Goal: Transaction & Acquisition: Purchase product/service

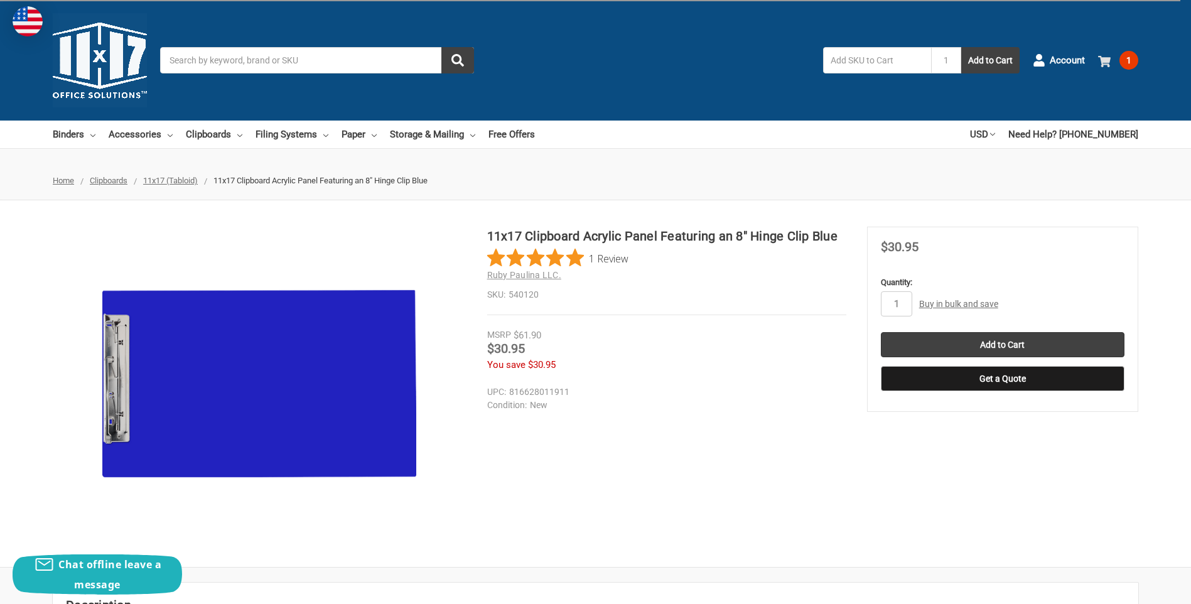
click at [1121, 60] on span "1" at bounding box center [1128, 60] width 19 height 19
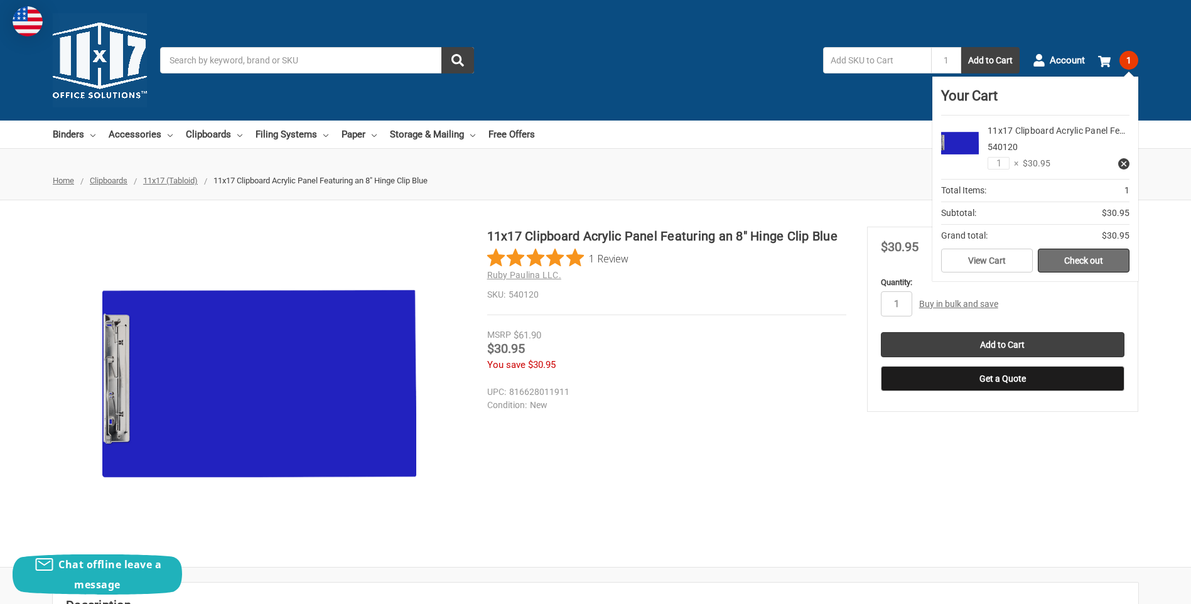
click at [1091, 258] on link "Check out" at bounding box center [1084, 261] width 92 height 24
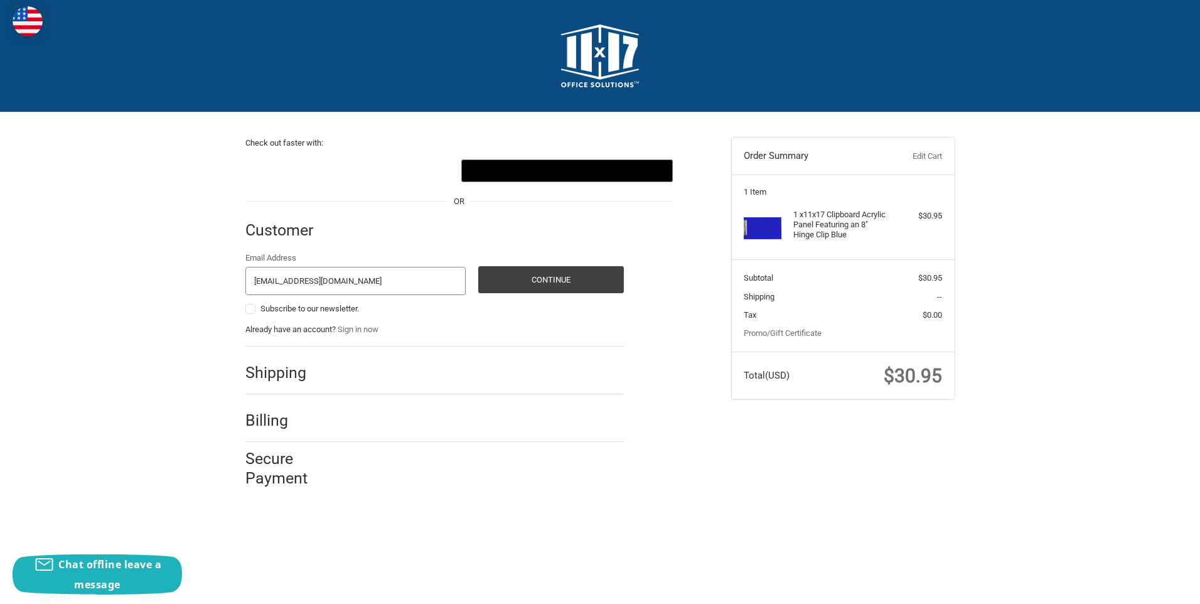
type input "shirad@gaspars.com"
click at [455, 507] on body "Checkout Check out faster with: @import url(//fonts.googleapis.com/css?family=G…" at bounding box center [600, 257] width 1200 height 514
click at [539, 283] on button "Continue" at bounding box center [551, 279] width 146 height 27
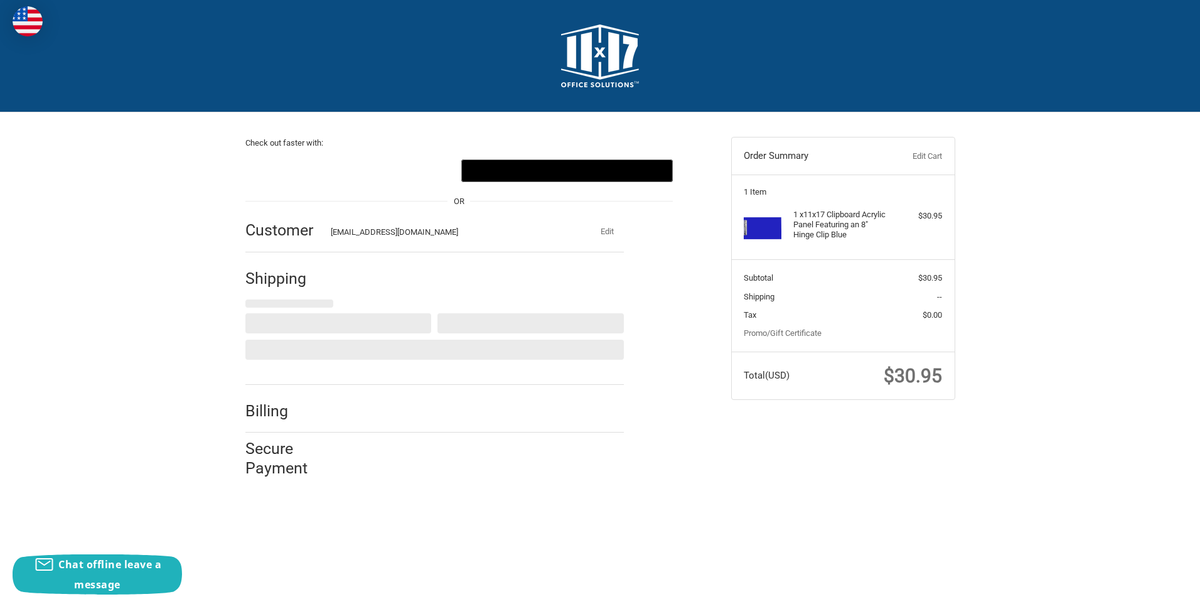
select select "US"
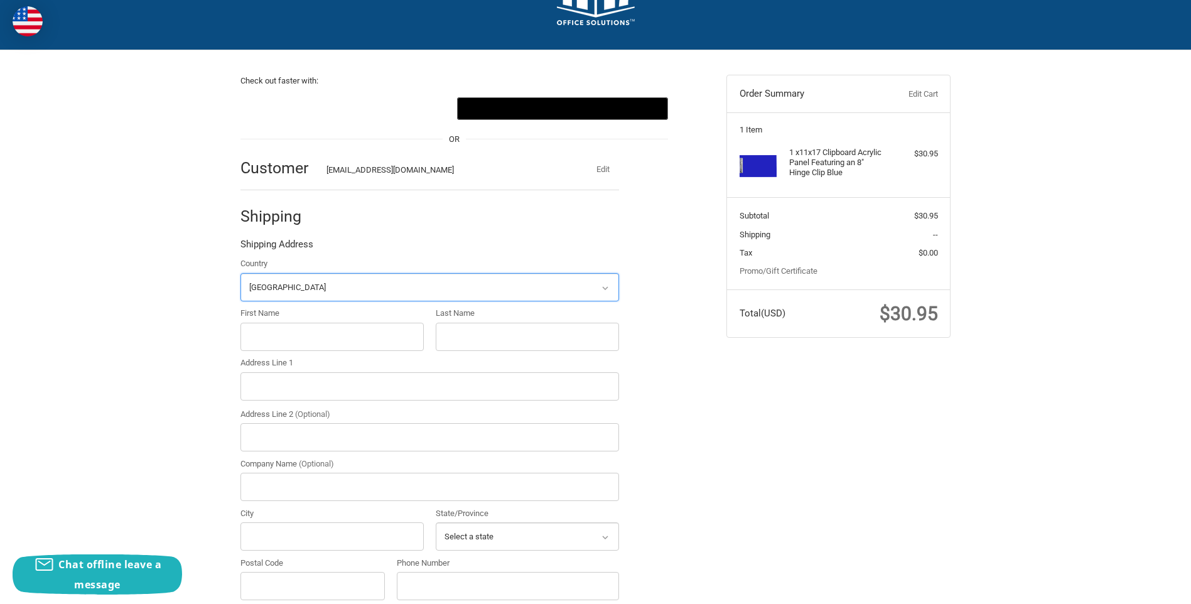
scroll to position [131, 0]
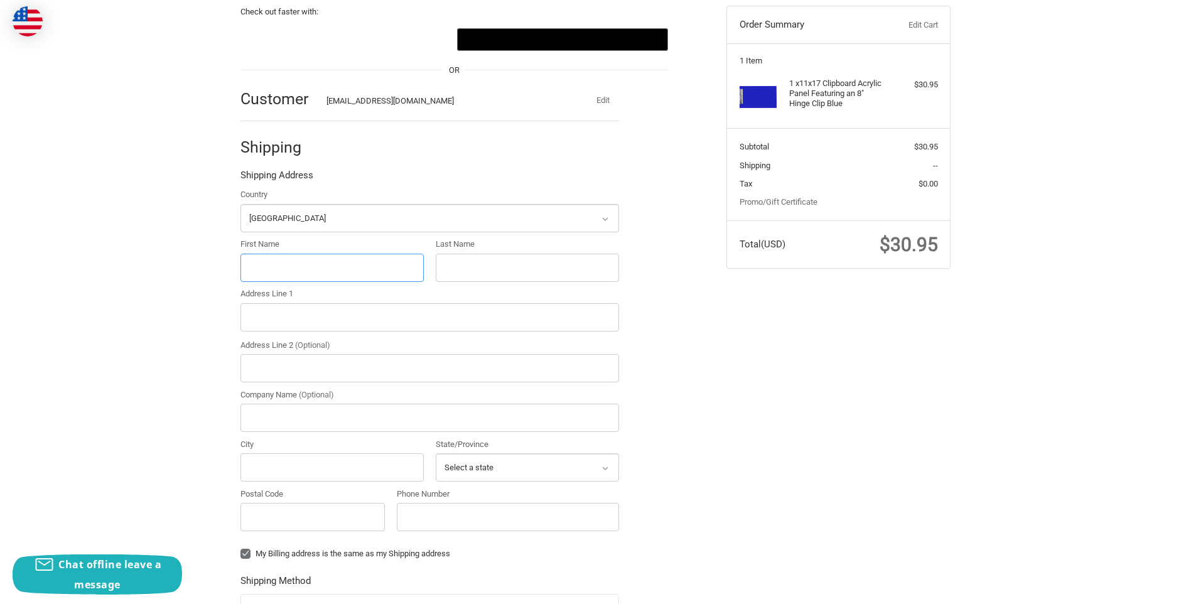
click at [392, 258] on input "First Name" at bounding box center [331, 268] width 183 height 28
type input "Shirad"
type input "Alsamarrai"
click at [274, 329] on input "Address Line 1" at bounding box center [429, 317] width 379 height 28
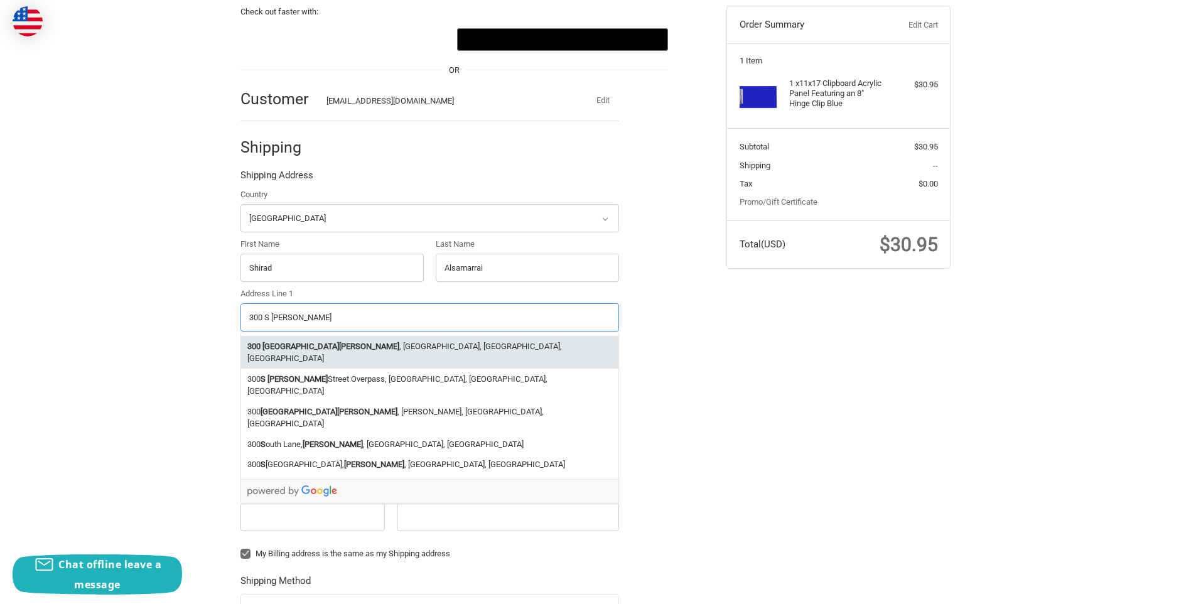
click at [290, 354] on li "300 South Lucile Street , Seattle, WA, USA" at bounding box center [429, 352] width 377 height 33
type input "300 South Lucile Street"
type input "Seattle"
type input "98108"
select select "WA"
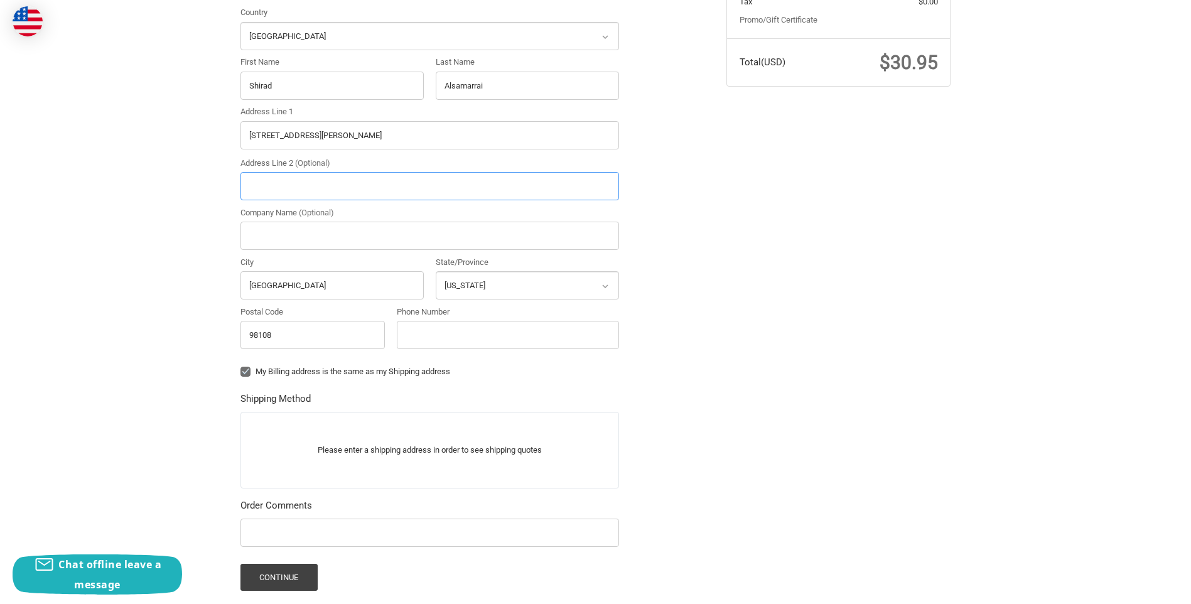
scroll to position [320, 0]
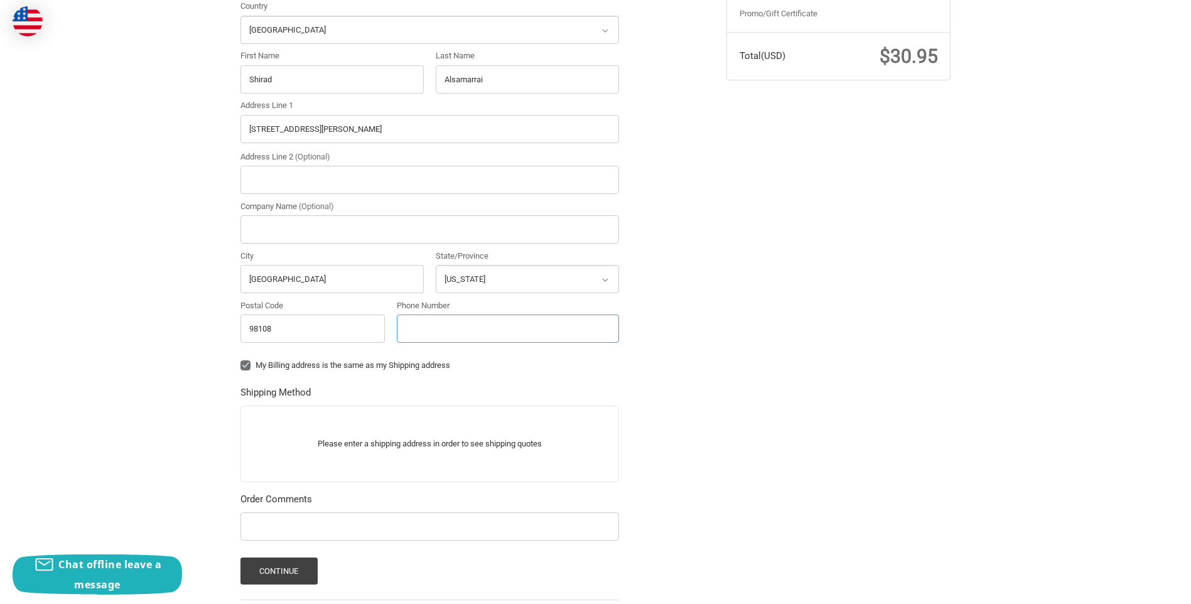
click at [443, 336] on input "Phone Number" at bounding box center [508, 329] width 222 height 28
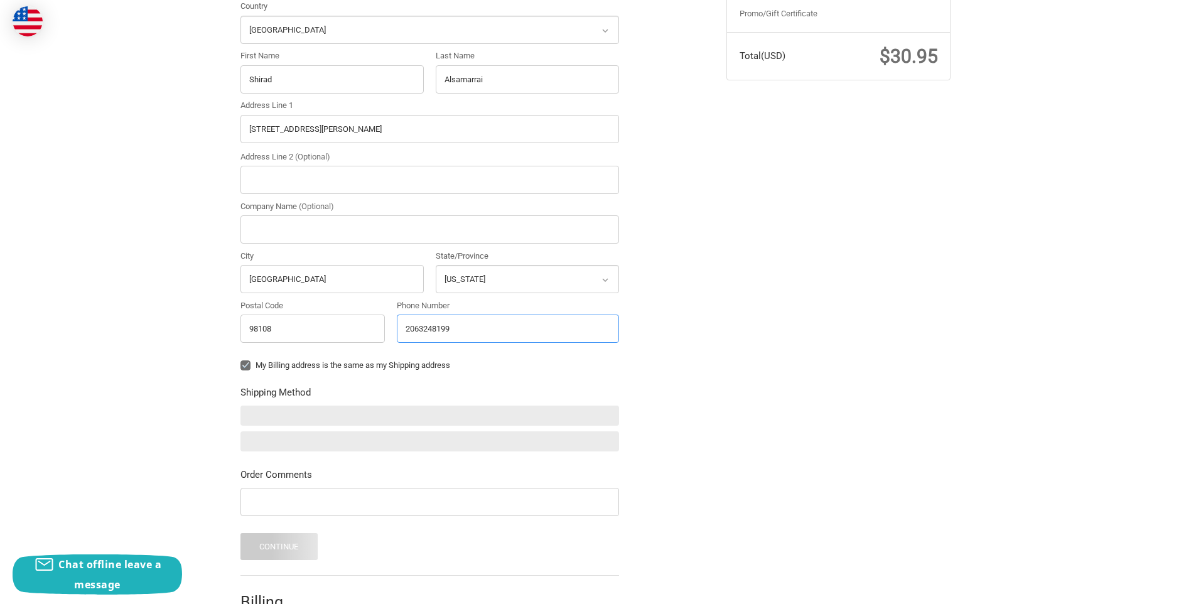
type input "2063248199"
click at [748, 367] on div "Check out faster with: @import url(//fonts.googleapis.com/css?family=Google+San…" at bounding box center [595, 238] width 753 height 890
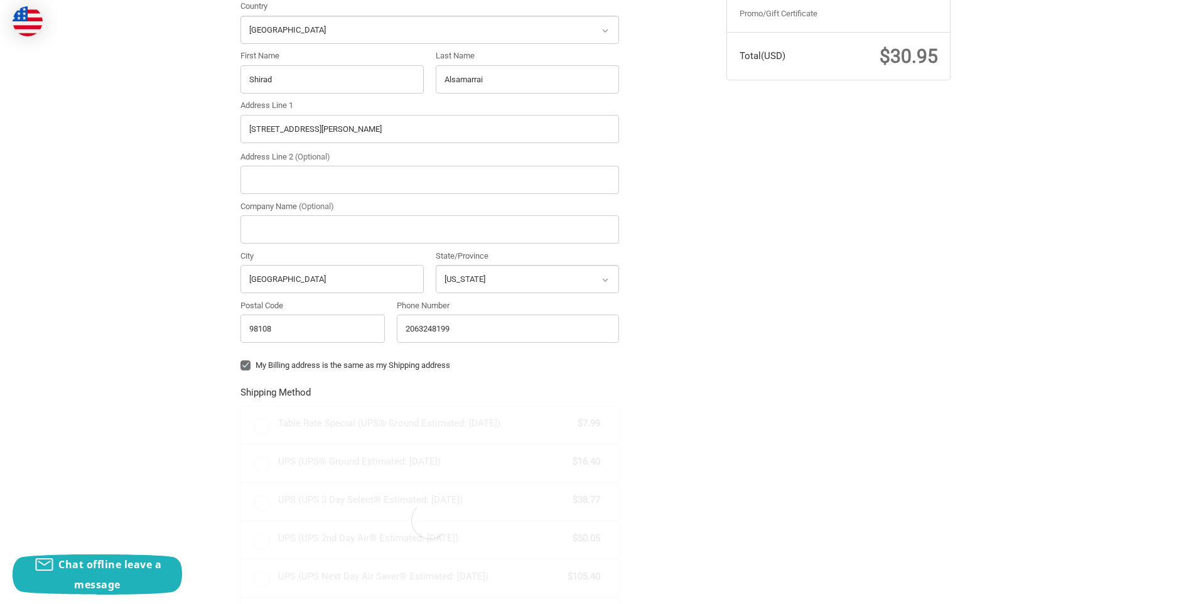
radio input "true"
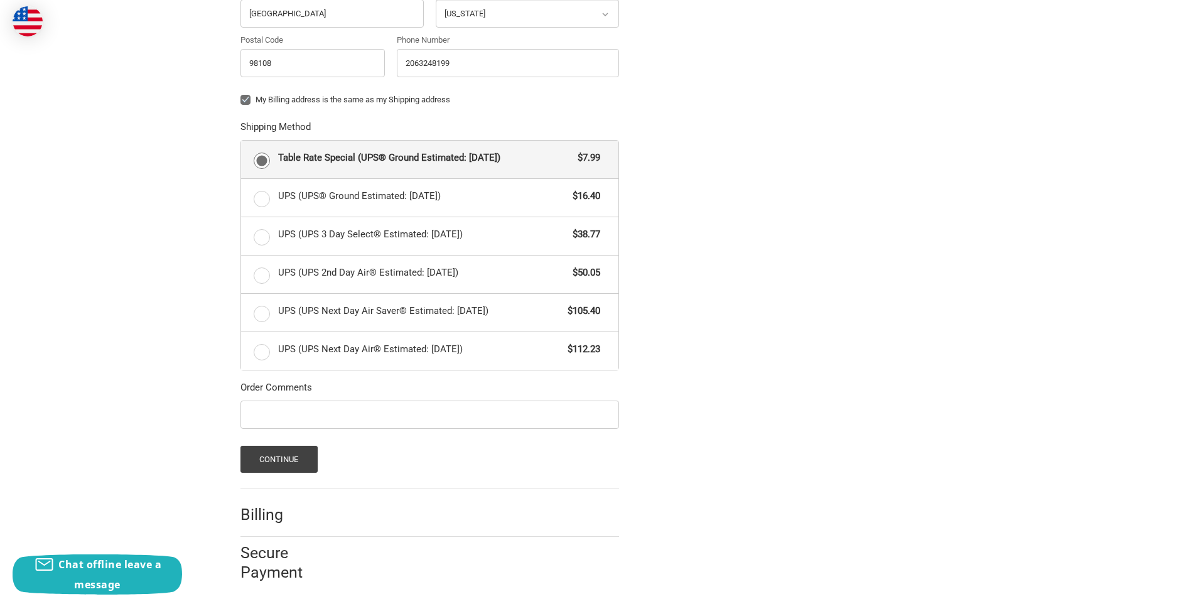
scroll to position [590, 0]
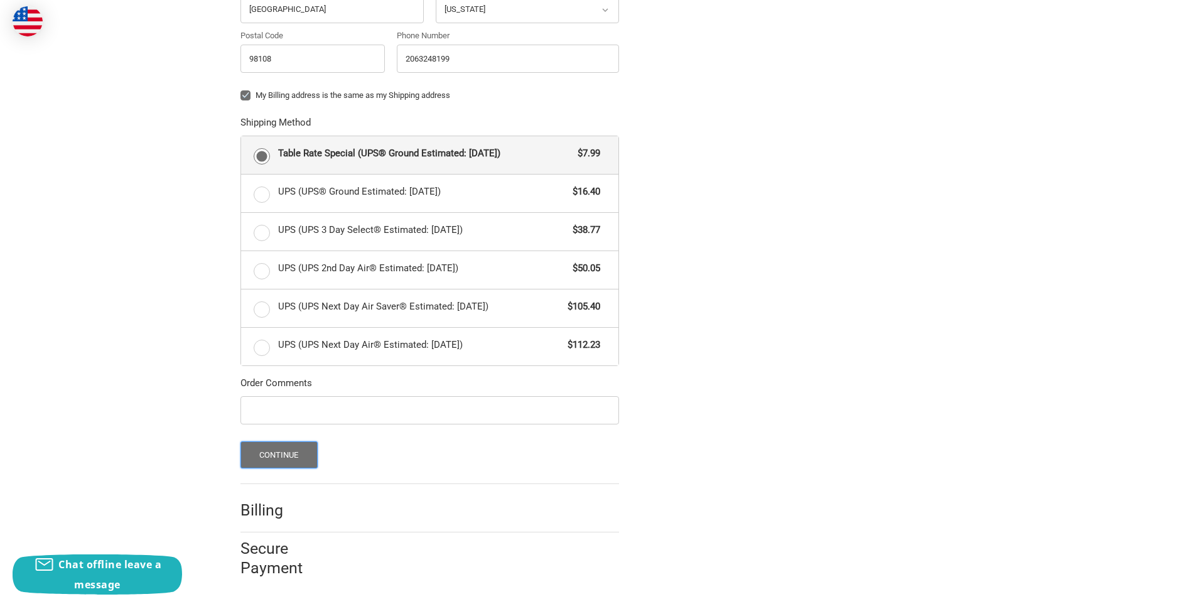
click at [271, 456] on button "Continue" at bounding box center [278, 454] width 77 height 27
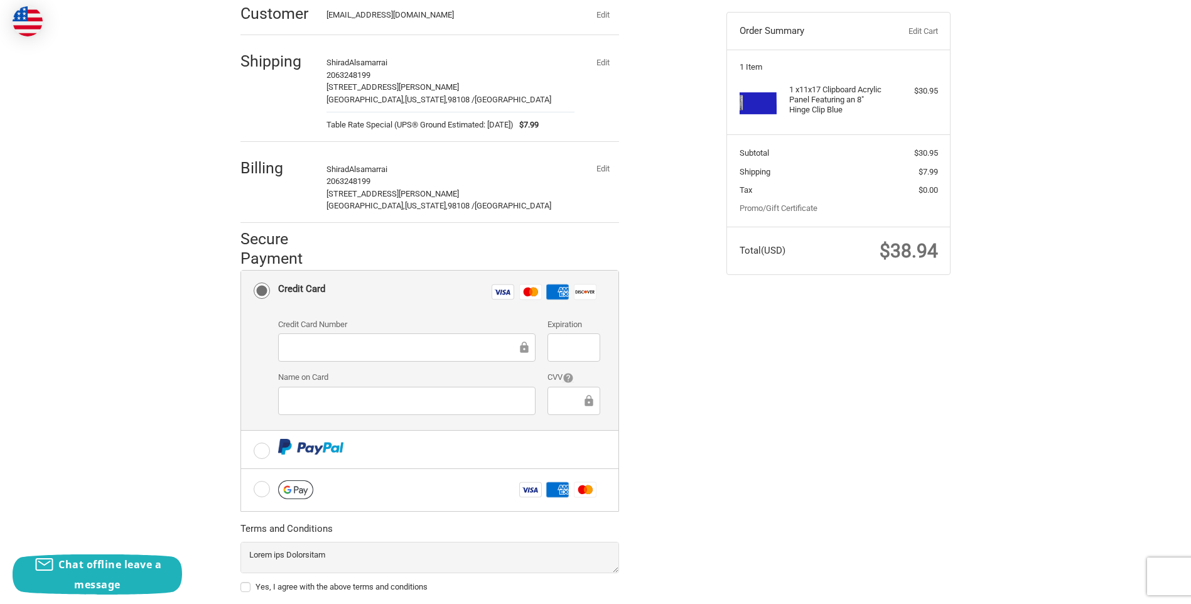
scroll to position [188, 0]
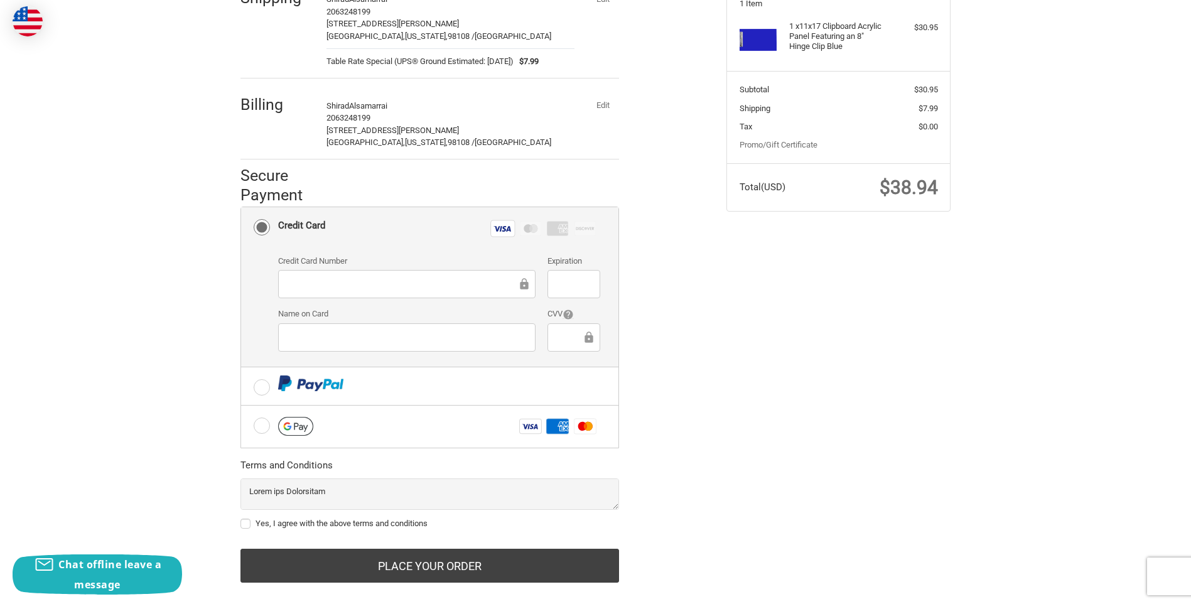
click at [574, 328] on div at bounding box center [573, 337] width 52 height 28
click at [447, 320] on div "Name on Card" at bounding box center [407, 330] width 270 height 45
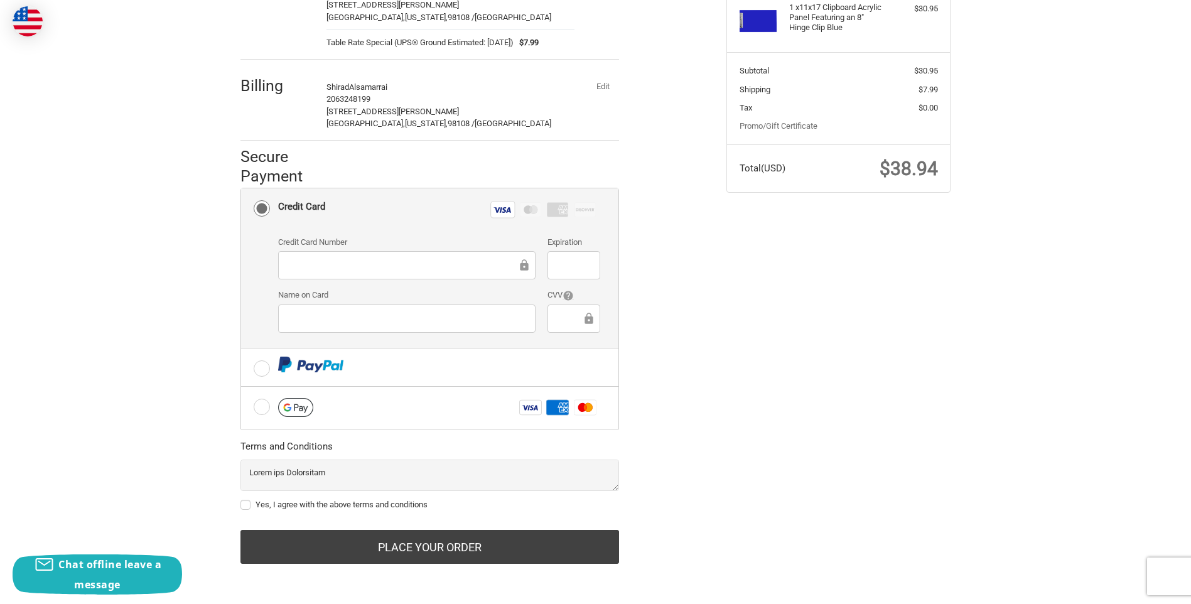
click at [252, 505] on label "Yes, I agree with the above terms and conditions" at bounding box center [429, 505] width 379 height 10
click at [241, 499] on input "Yes, I agree with the above terms and conditions" at bounding box center [240, 498] width 1 height 1
checkbox input "true"
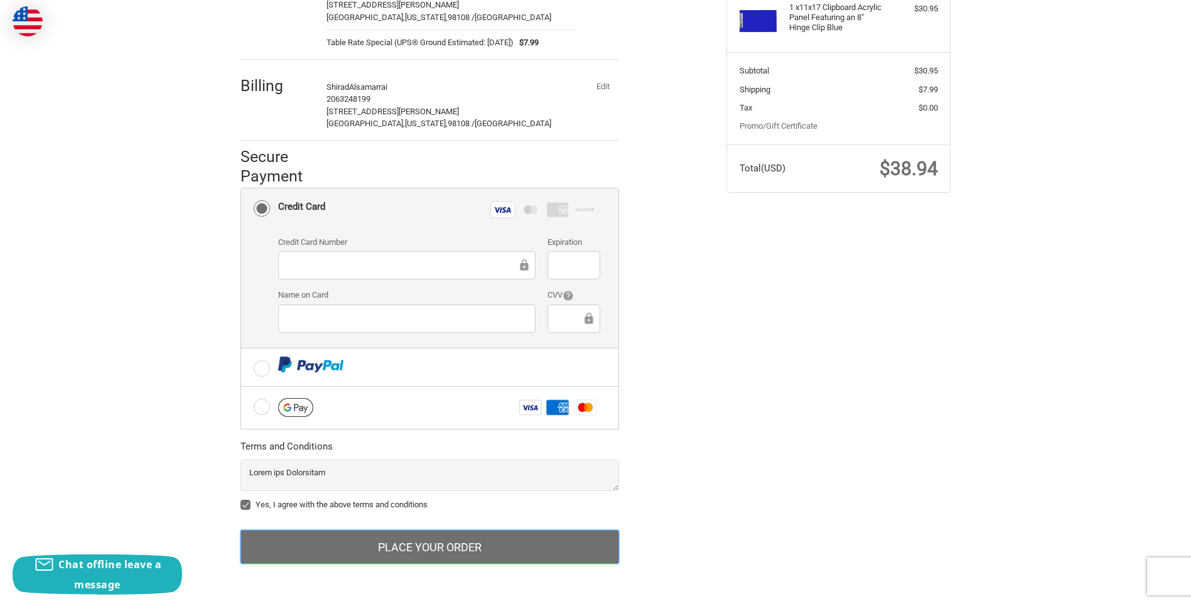
click at [446, 553] on button "Place Your Order" at bounding box center [429, 547] width 379 height 34
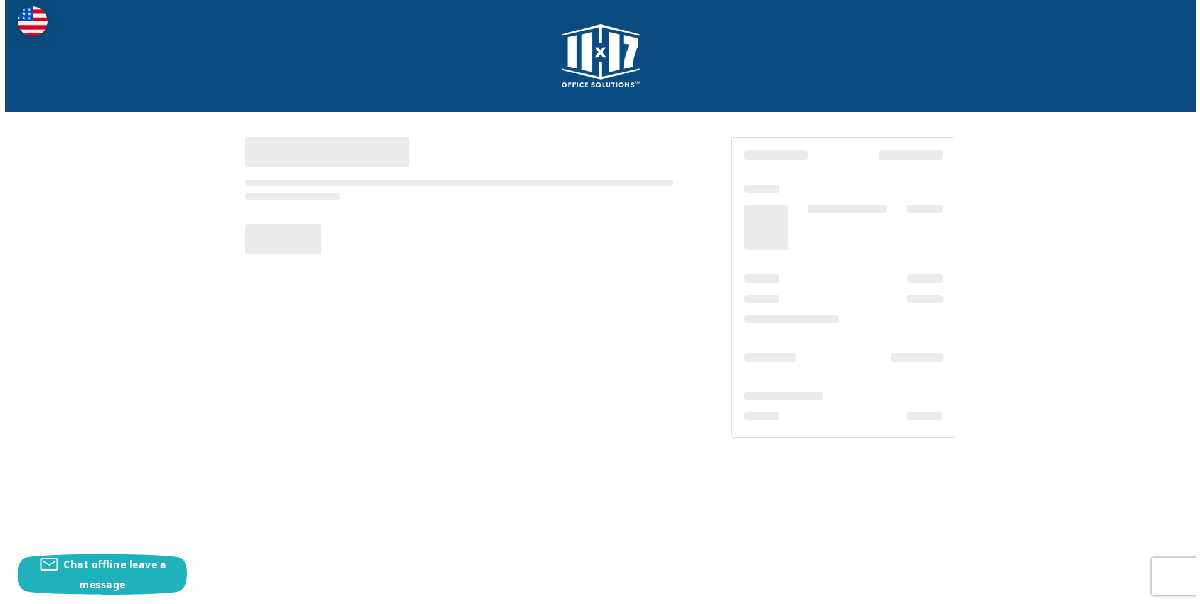
scroll to position [0, 0]
